Goal: Check status: Check status

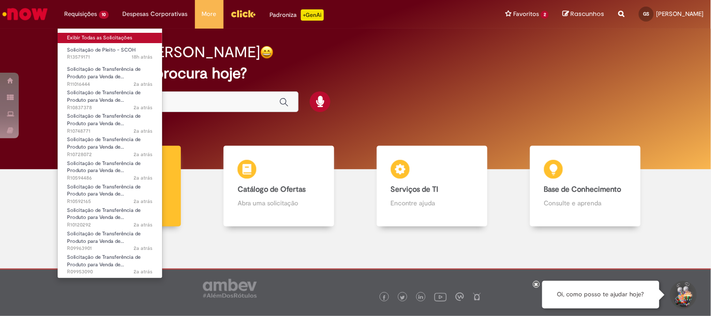
click at [92, 41] on link "Exibir Todas as Solicitações" at bounding box center [110, 38] width 104 height 10
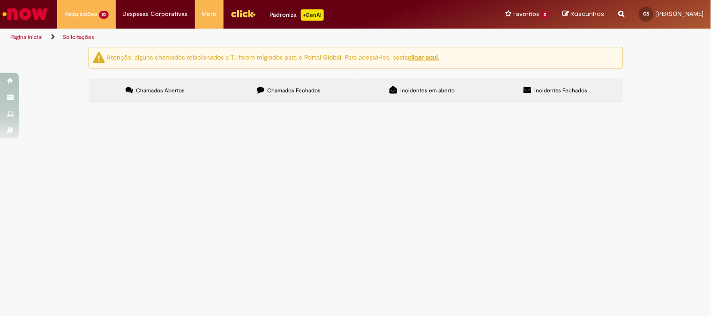
click at [283, 95] on label "Chamados Fechados" at bounding box center [289, 90] width 134 height 25
click at [413, 87] on span "Incidentes em aberto" at bounding box center [427, 90] width 54 height 7
click at [542, 90] on span "Incidentes Fechados" at bounding box center [560, 90] width 53 height 7
click at [424, 89] on span "Incidentes em aberto" at bounding box center [427, 90] width 54 height 7
click at [312, 96] on label "Chamados Fechados" at bounding box center [289, 90] width 134 height 25
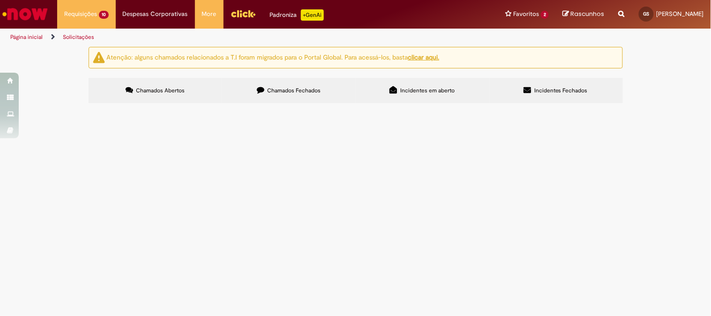
click at [153, 89] on span "Chamados Abertos" at bounding box center [160, 90] width 49 height 7
click at [30, 8] on img "Ir para a Homepage" at bounding box center [25, 14] width 48 height 19
